Goal: Check status: Check status

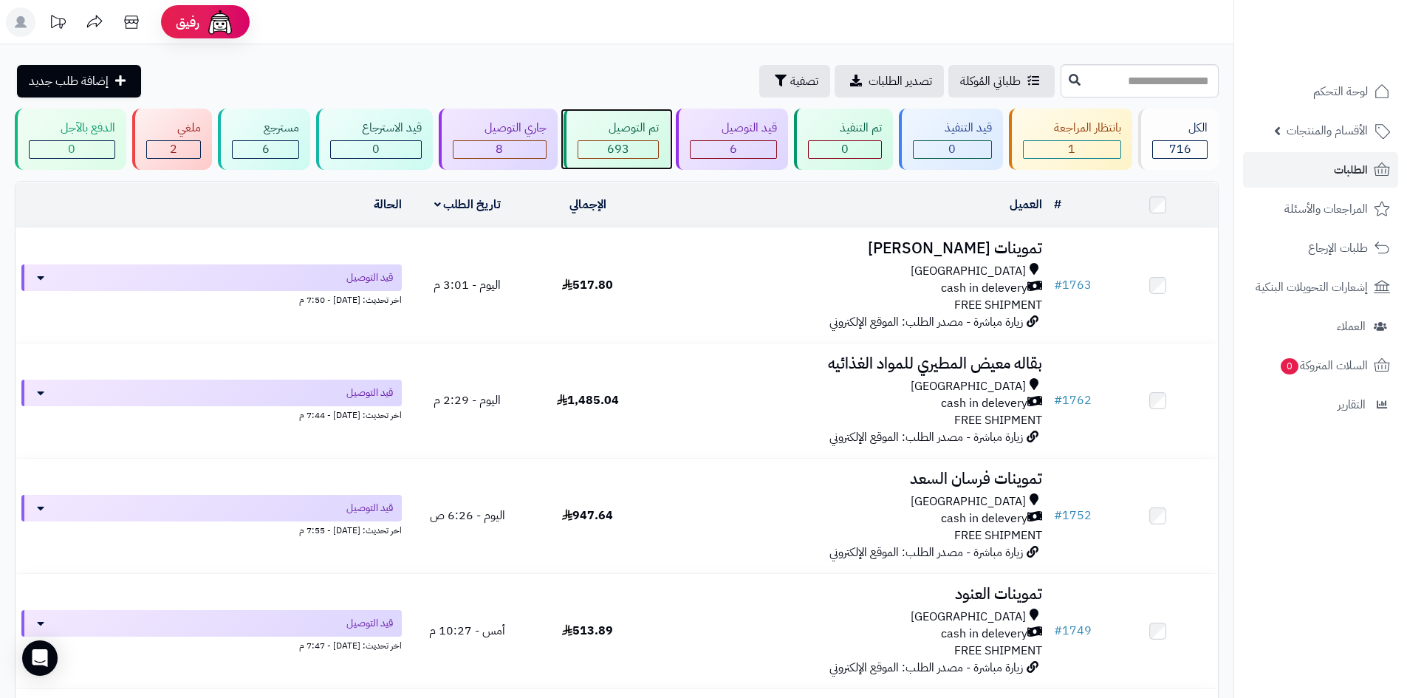
click at [616, 139] on div "تم التوصيل 693" at bounding box center [617, 139] width 107 height 61
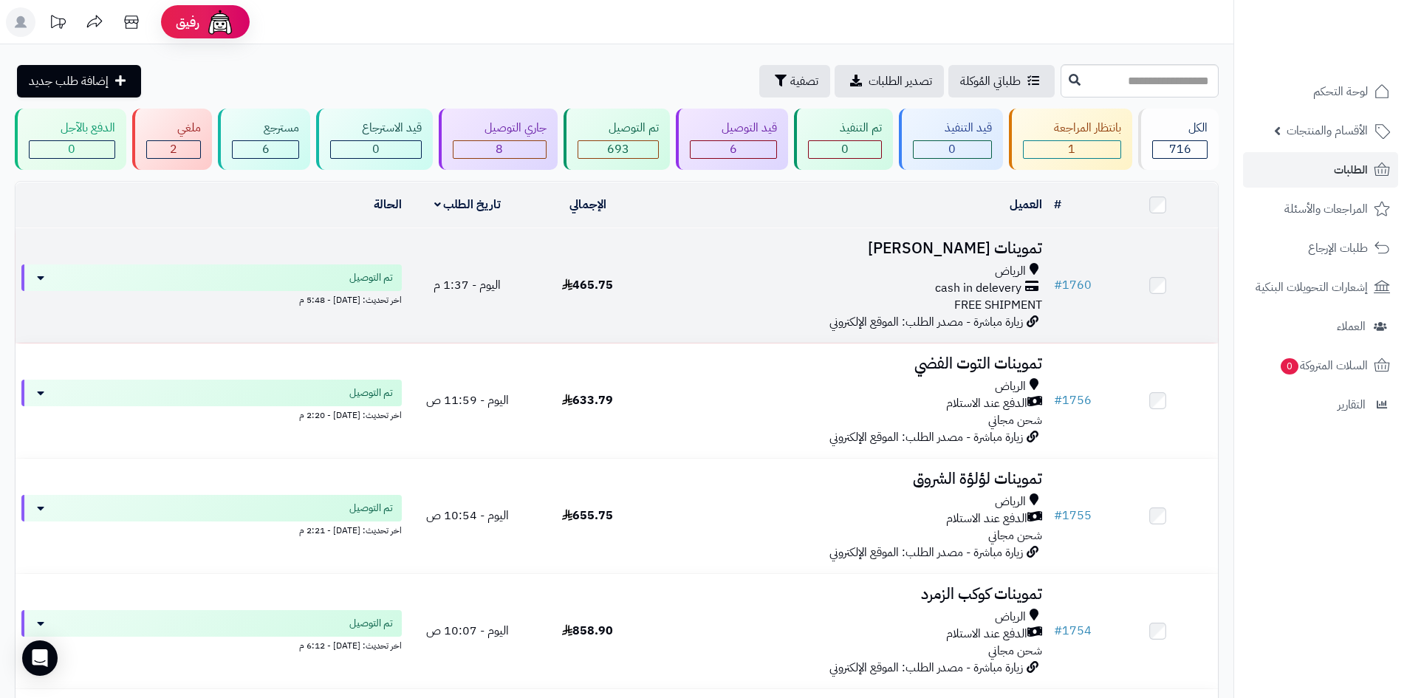
click at [781, 302] on div "الرياض cash in delevery FREE SHIPMENT" at bounding box center [848, 288] width 389 height 51
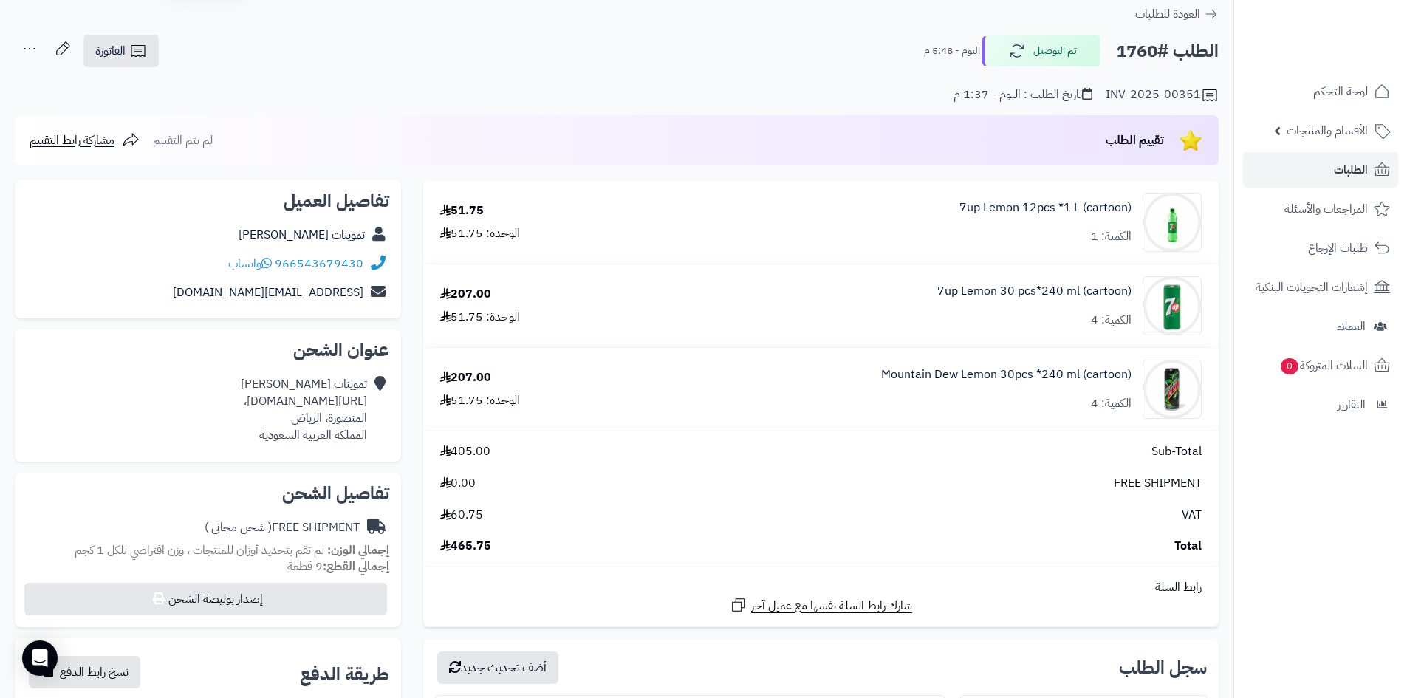
scroll to position [74, 0]
